Goal: Task Accomplishment & Management: Manage account settings

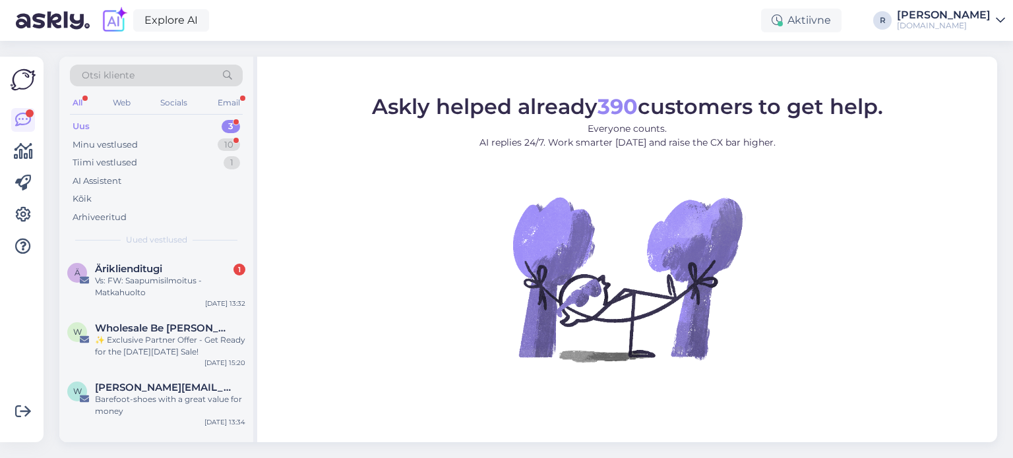
click at [82, 100] on div "All" at bounding box center [77, 102] width 15 height 17
click at [98, 197] on div "Kõik" at bounding box center [156, 199] width 173 height 18
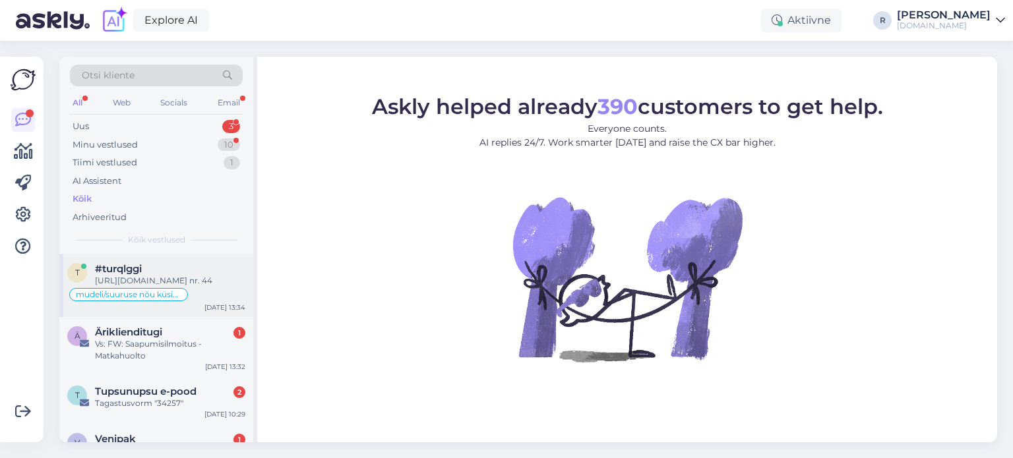
click at [138, 276] on div "[URL][DOMAIN_NAME] nr. 44" at bounding box center [170, 281] width 150 height 12
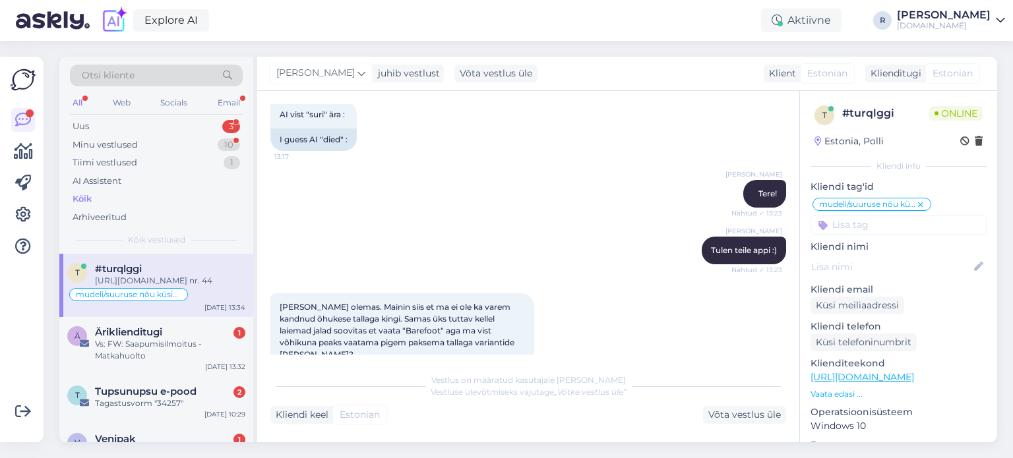
scroll to position [1278, 0]
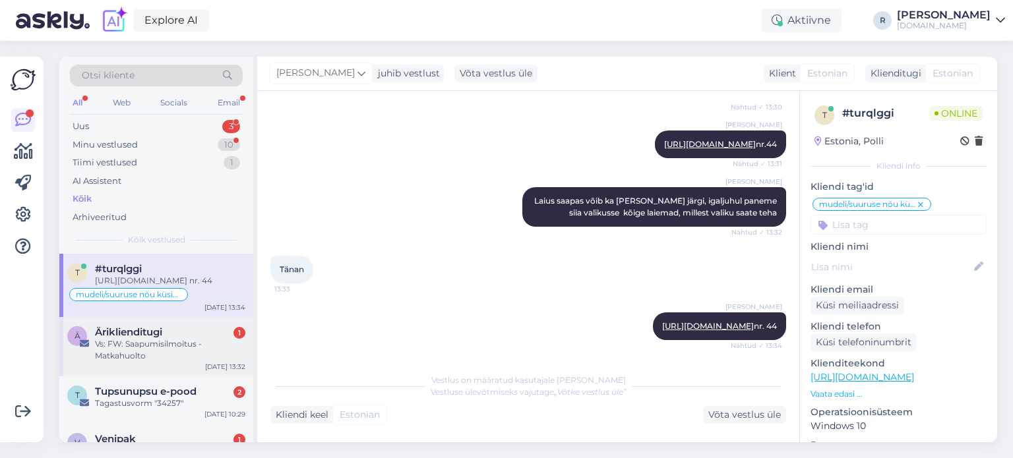
click at [154, 352] on div "Vs: FW: Saapumisilmoitus - Matkahuolto" at bounding box center [170, 350] width 150 height 24
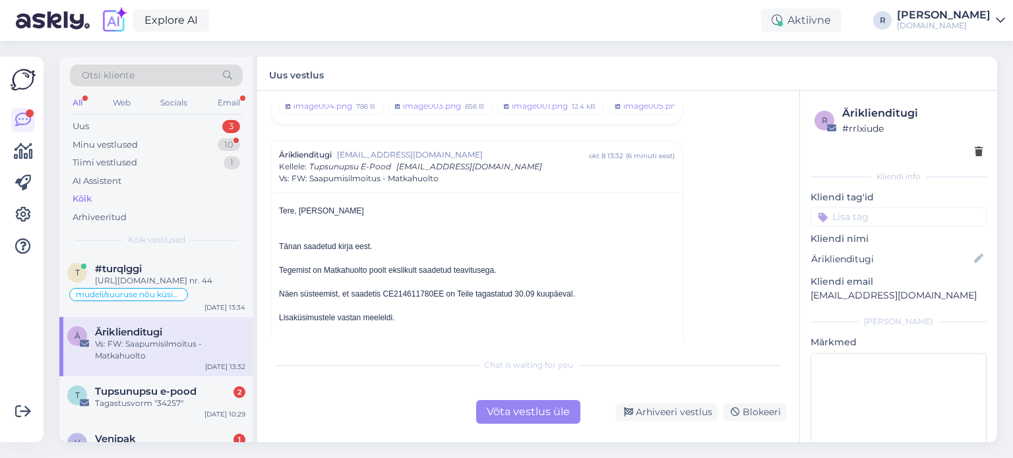
scroll to position [66, 0]
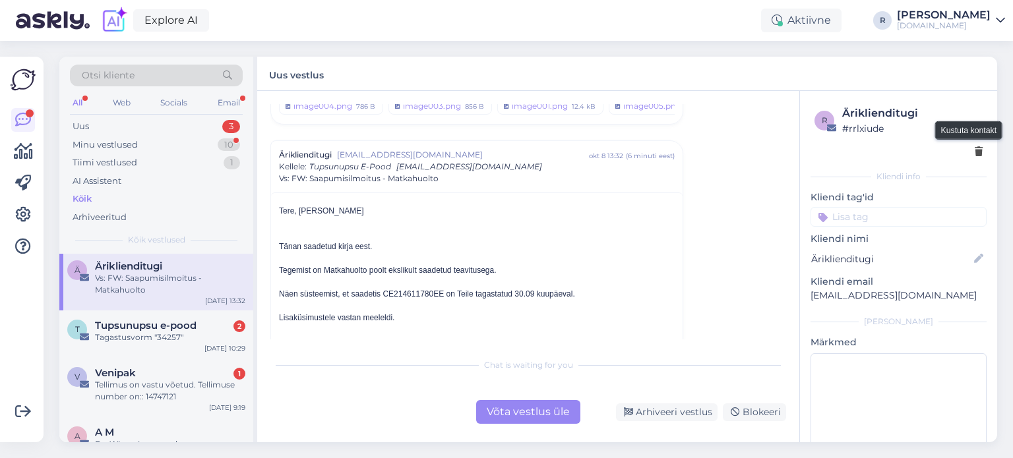
click at [975, 155] on icon at bounding box center [979, 152] width 8 height 9
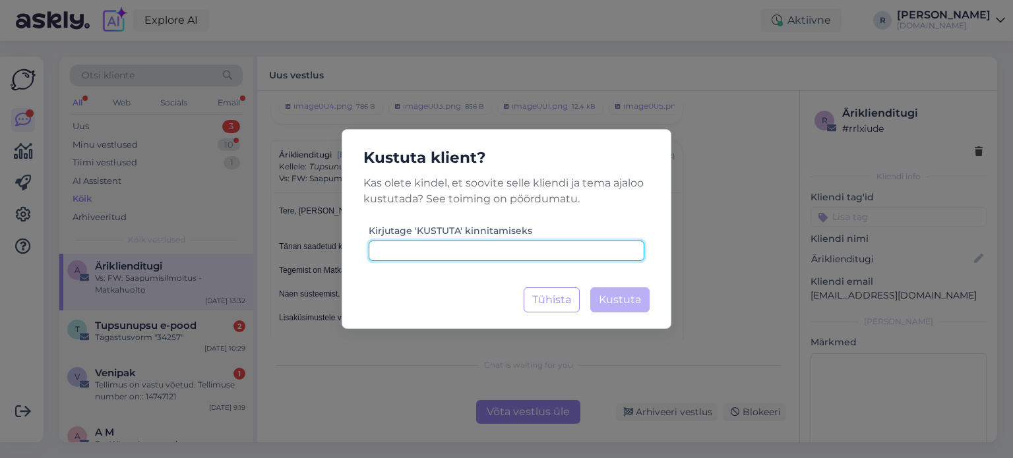
click at [438, 256] on input at bounding box center [507, 251] width 276 height 20
type input "kustuta"
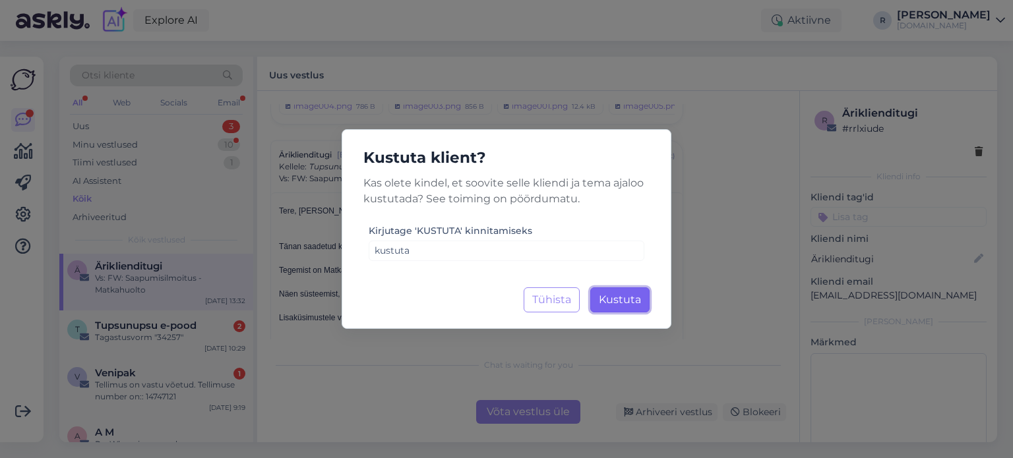
click at [630, 299] on span "Kustuta" at bounding box center [620, 300] width 42 height 13
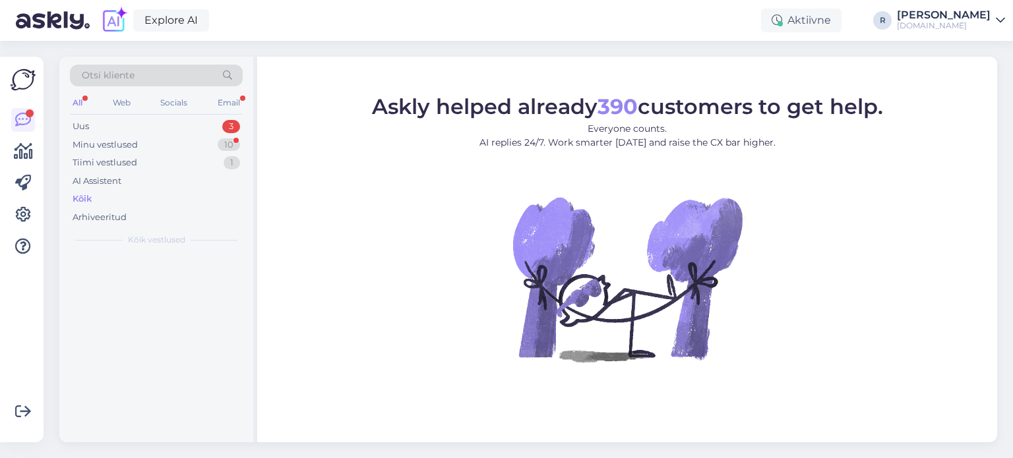
scroll to position [0, 0]
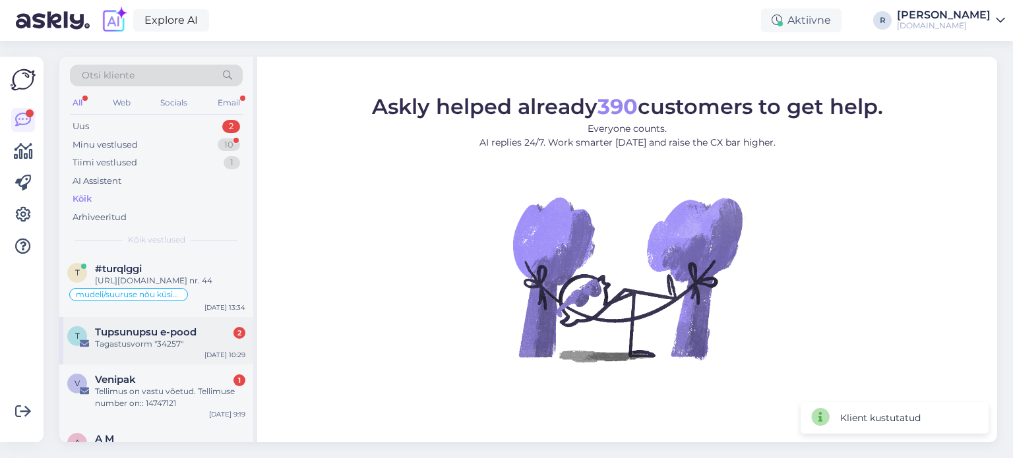
click at [140, 350] on div "Tagastusvorm "34257"" at bounding box center [170, 344] width 150 height 12
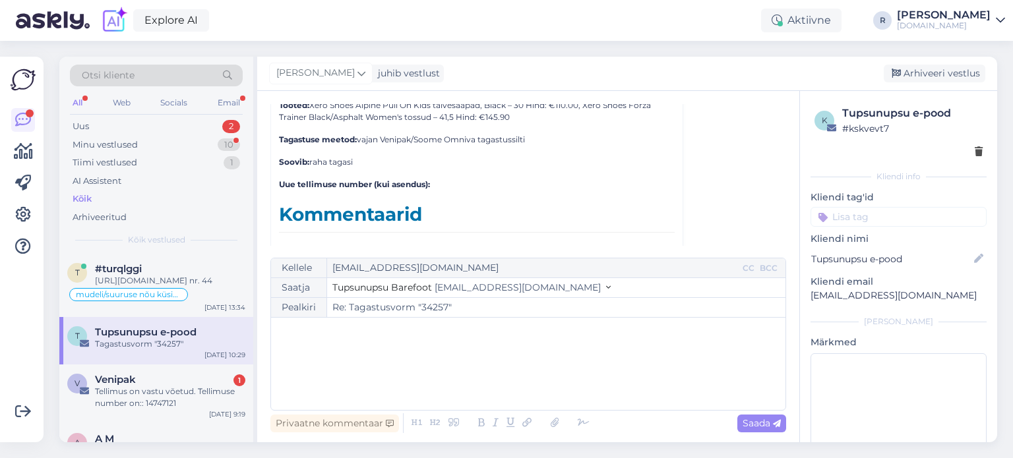
scroll to position [5120, 0]
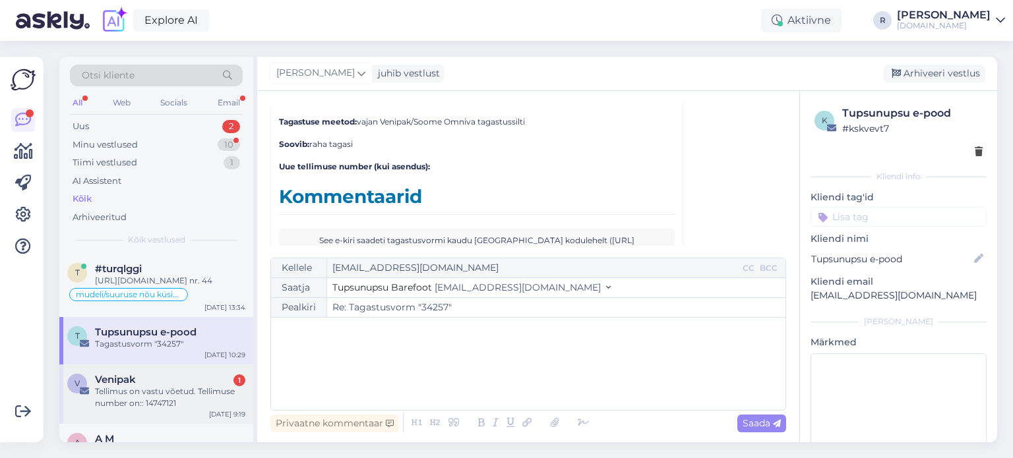
click at [129, 398] on div "Tellimus on vastu võetud. Tellimuse number on:: 14747121" at bounding box center [170, 398] width 150 height 24
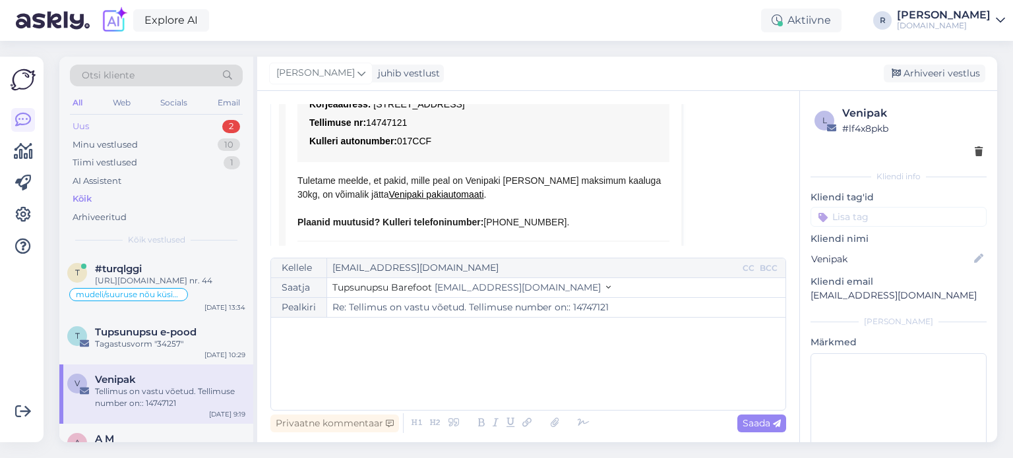
scroll to position [2247, 0]
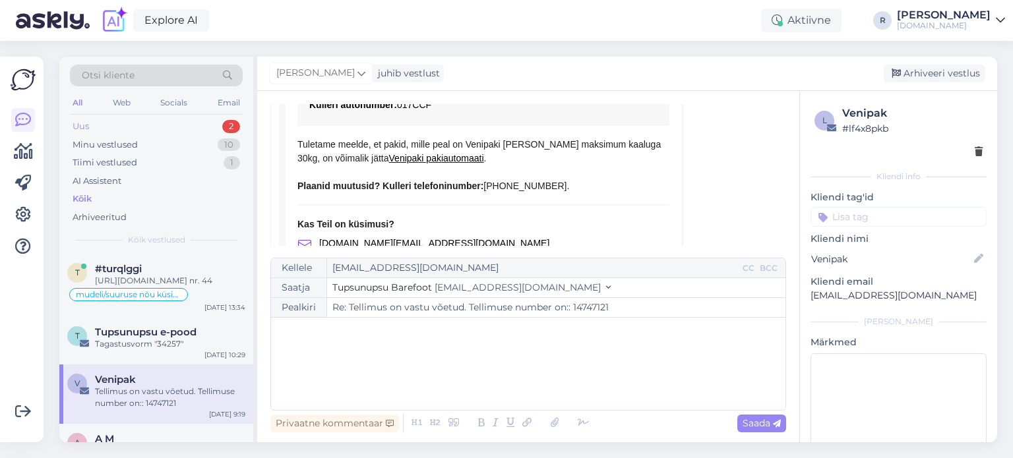
click at [82, 125] on div "Uus" at bounding box center [81, 126] width 16 height 13
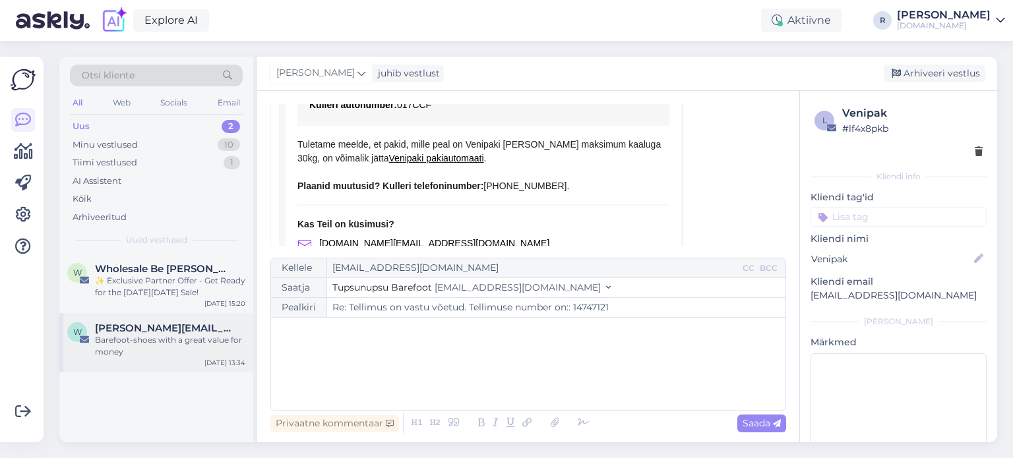
click at [159, 336] on div "Barefoot-shoes with a great value for money" at bounding box center [170, 346] width 150 height 24
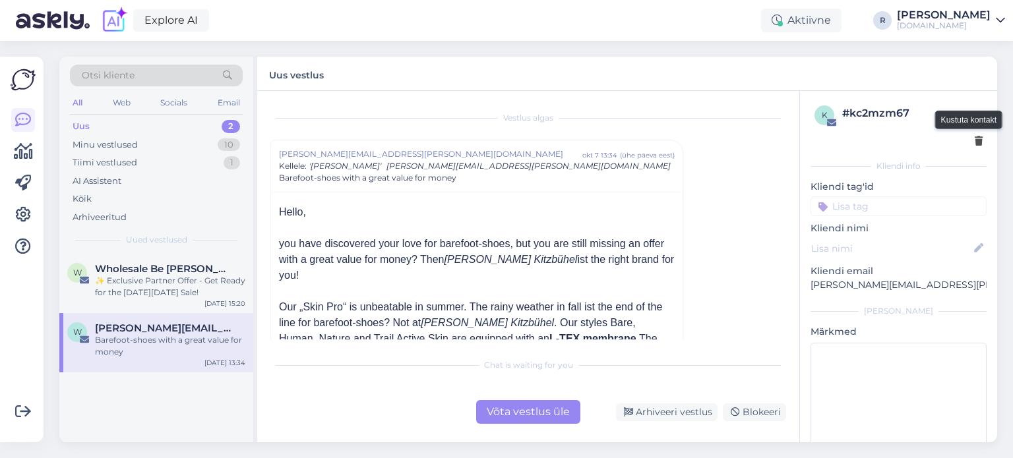
click at [975, 137] on icon at bounding box center [979, 141] width 8 height 9
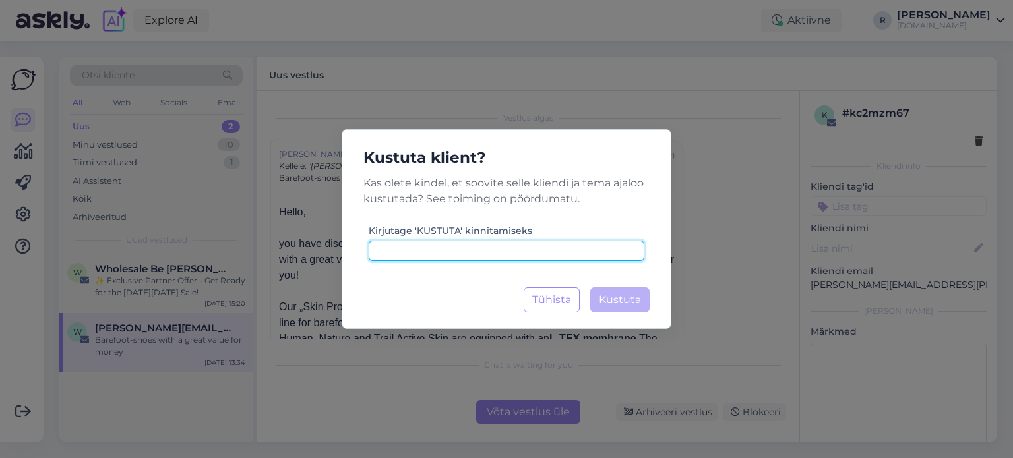
click at [490, 255] on input at bounding box center [507, 251] width 276 height 20
type input "kustuta"
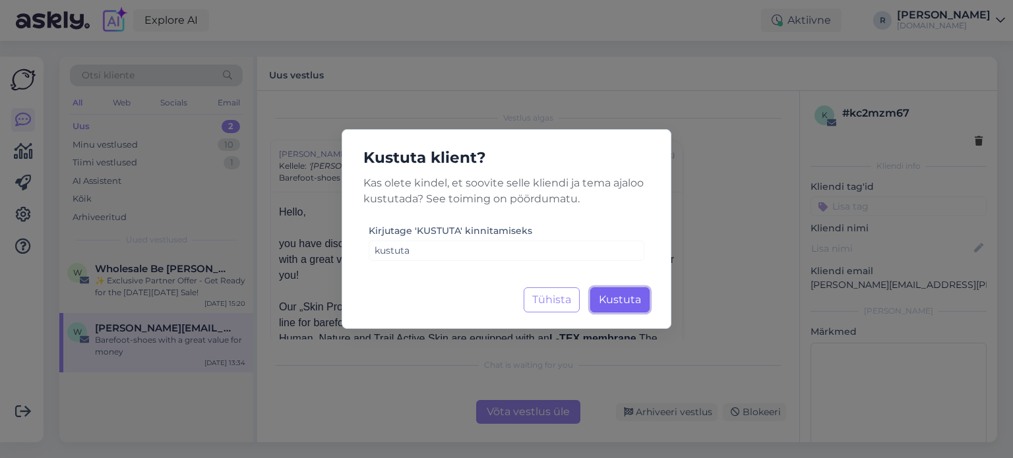
click at [602, 305] on span "Kustuta" at bounding box center [620, 300] width 42 height 13
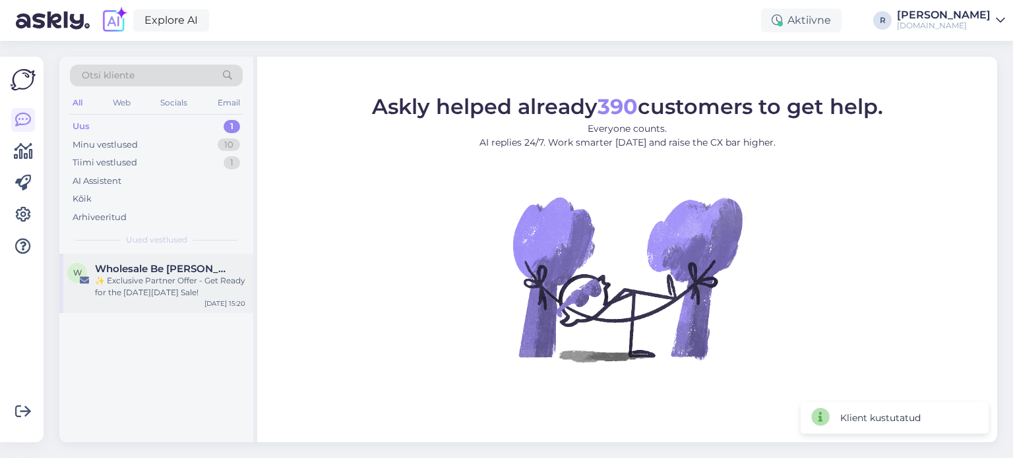
click at [179, 288] on div "✨ Exclusive Partner Offer - Get Ready for the [DATE][DATE] Sale!" at bounding box center [170, 287] width 150 height 24
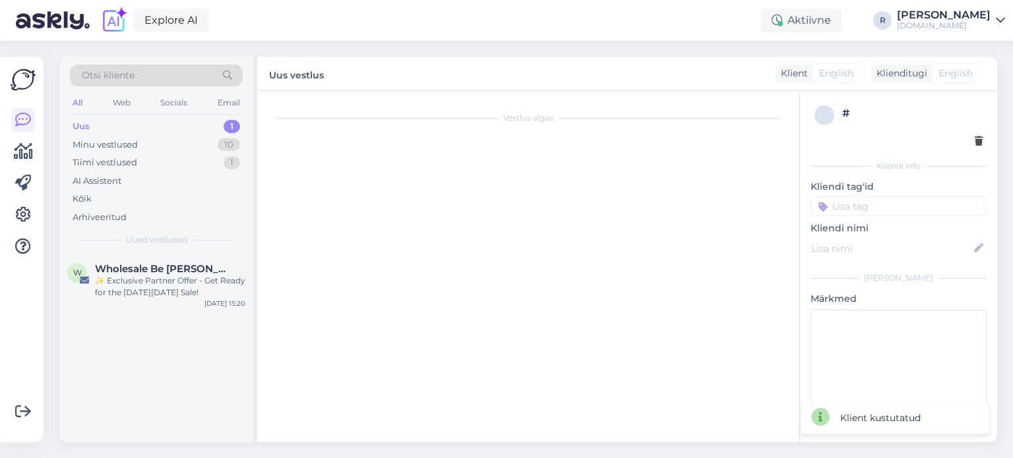
scroll to position [148, 0]
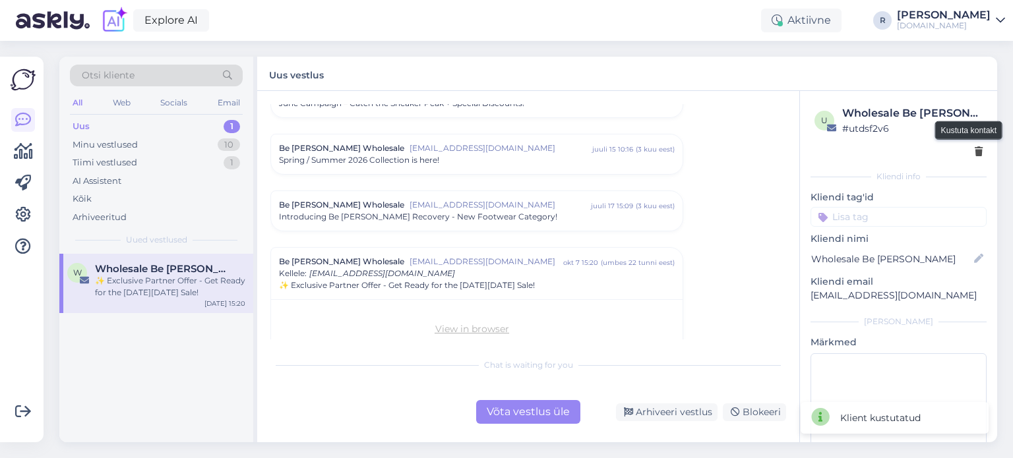
click at [975, 155] on icon at bounding box center [979, 152] width 8 height 9
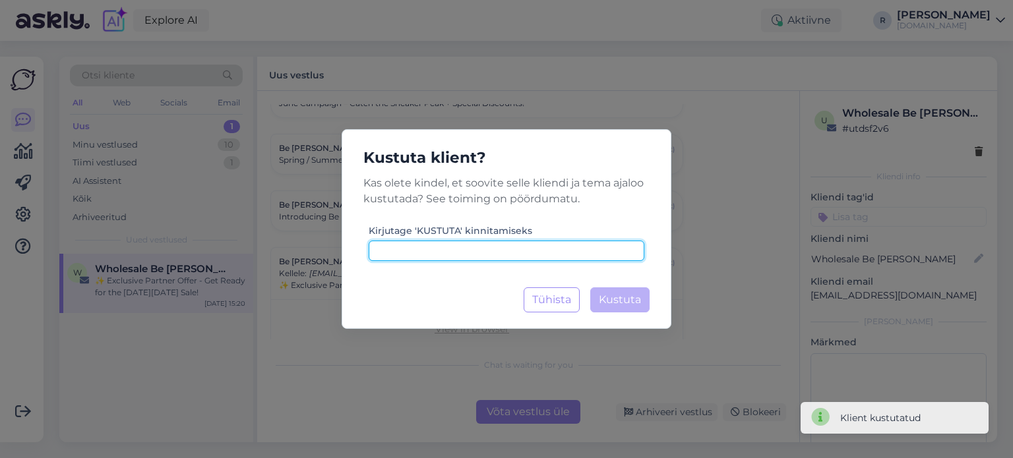
click at [499, 255] on input at bounding box center [507, 251] width 276 height 20
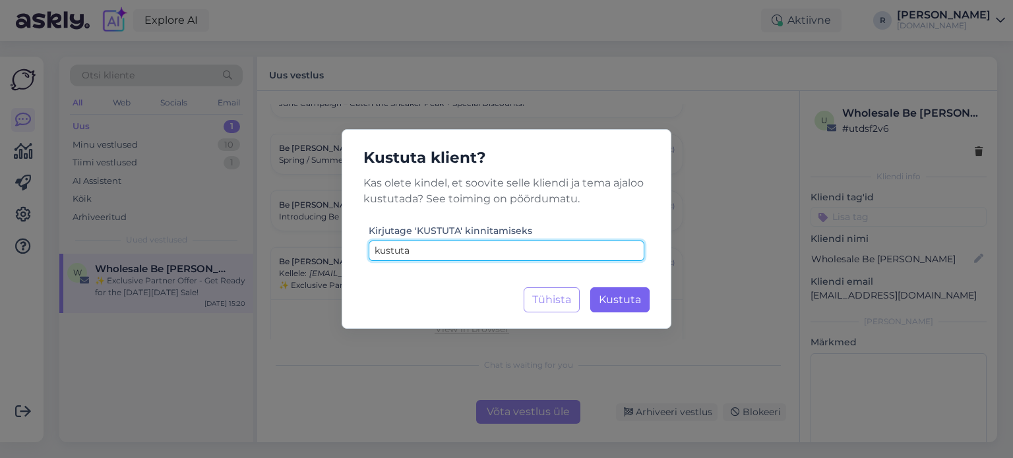
type input "kustuta"
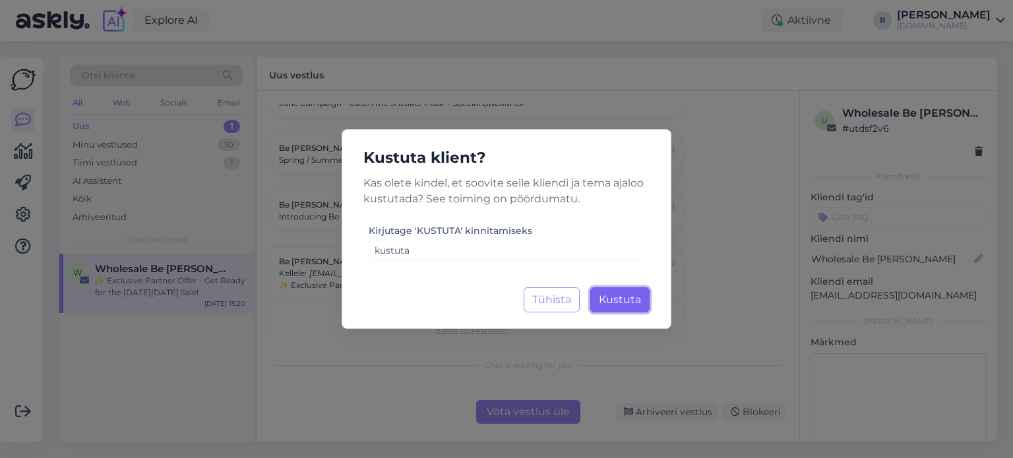
click at [627, 294] on span "Kustuta" at bounding box center [620, 300] width 42 height 13
